Goal: Check status: Check status

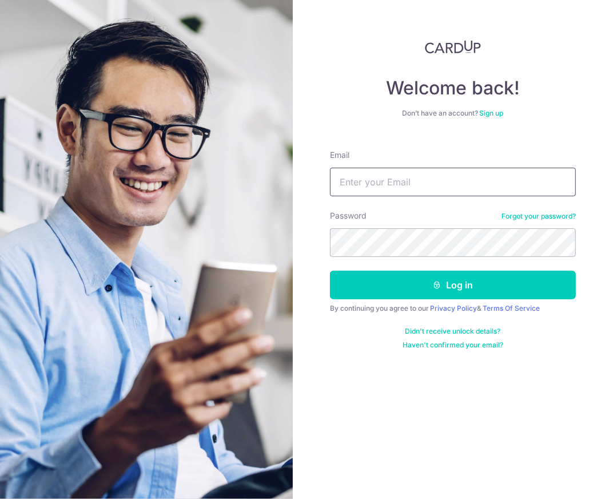
drag, startPoint x: 392, startPoint y: 176, endPoint x: 395, endPoint y: 181, distance: 6.2
click at [393, 178] on input "Email" at bounding box center [453, 182] width 246 height 29
type input "[EMAIL_ADDRESS][DOMAIN_NAME]"
click at [330, 271] on button "Log in" at bounding box center [453, 285] width 246 height 29
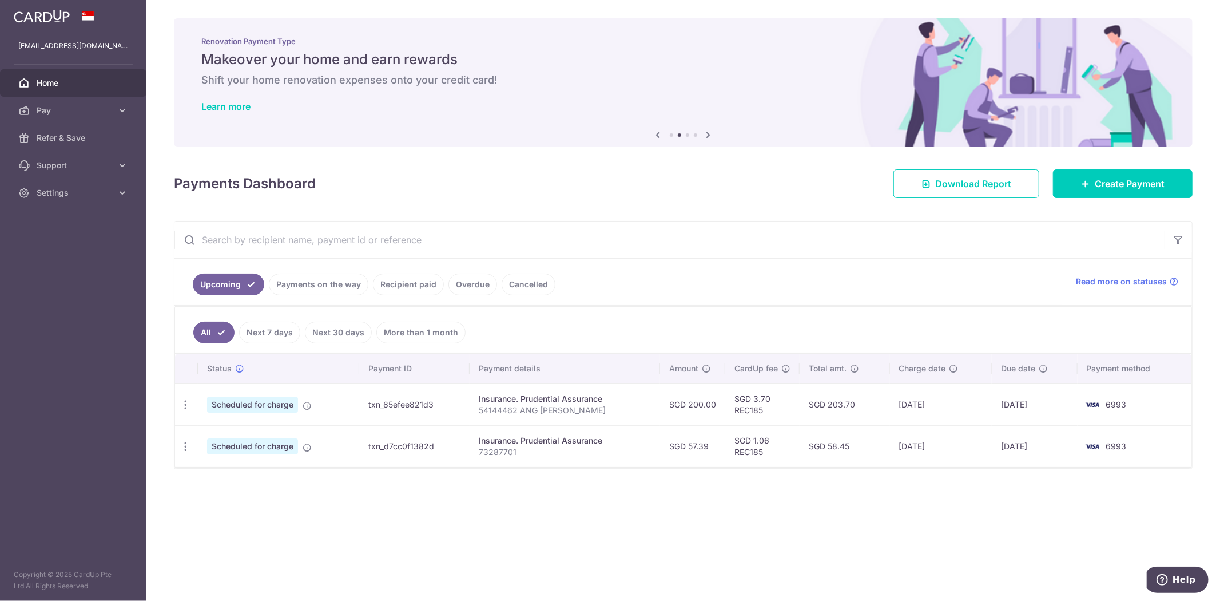
click at [345, 287] on link "Payments on the way" at bounding box center [319, 284] width 100 height 22
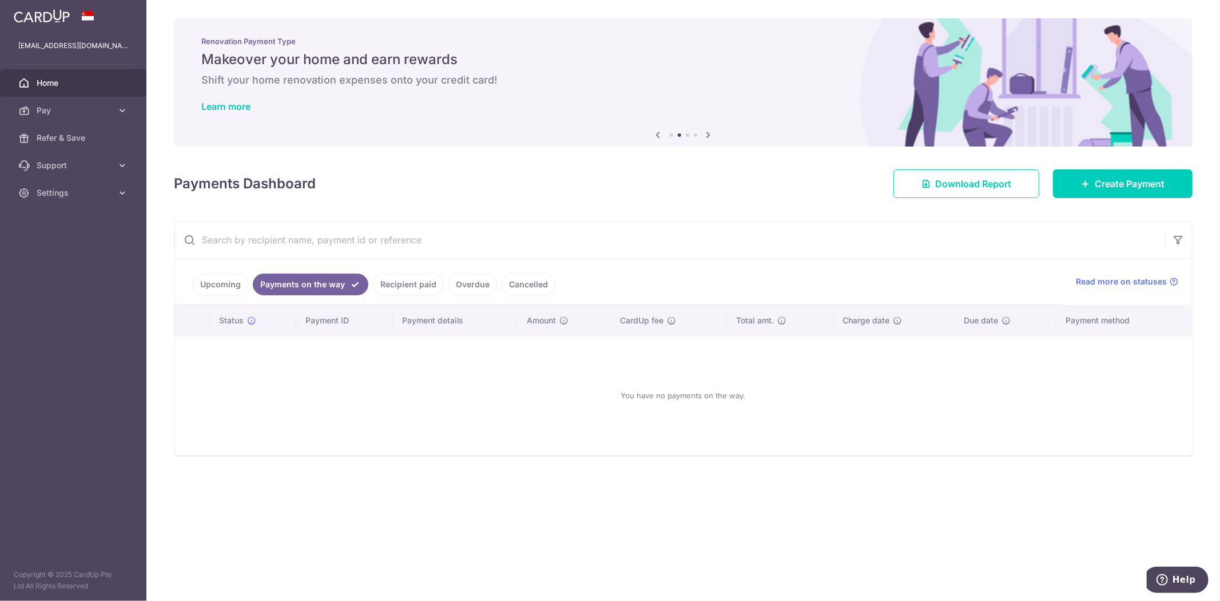
click at [413, 283] on link "Recipient paid" at bounding box center [408, 284] width 71 height 22
